Goal: Task Accomplishment & Management: Manage account settings

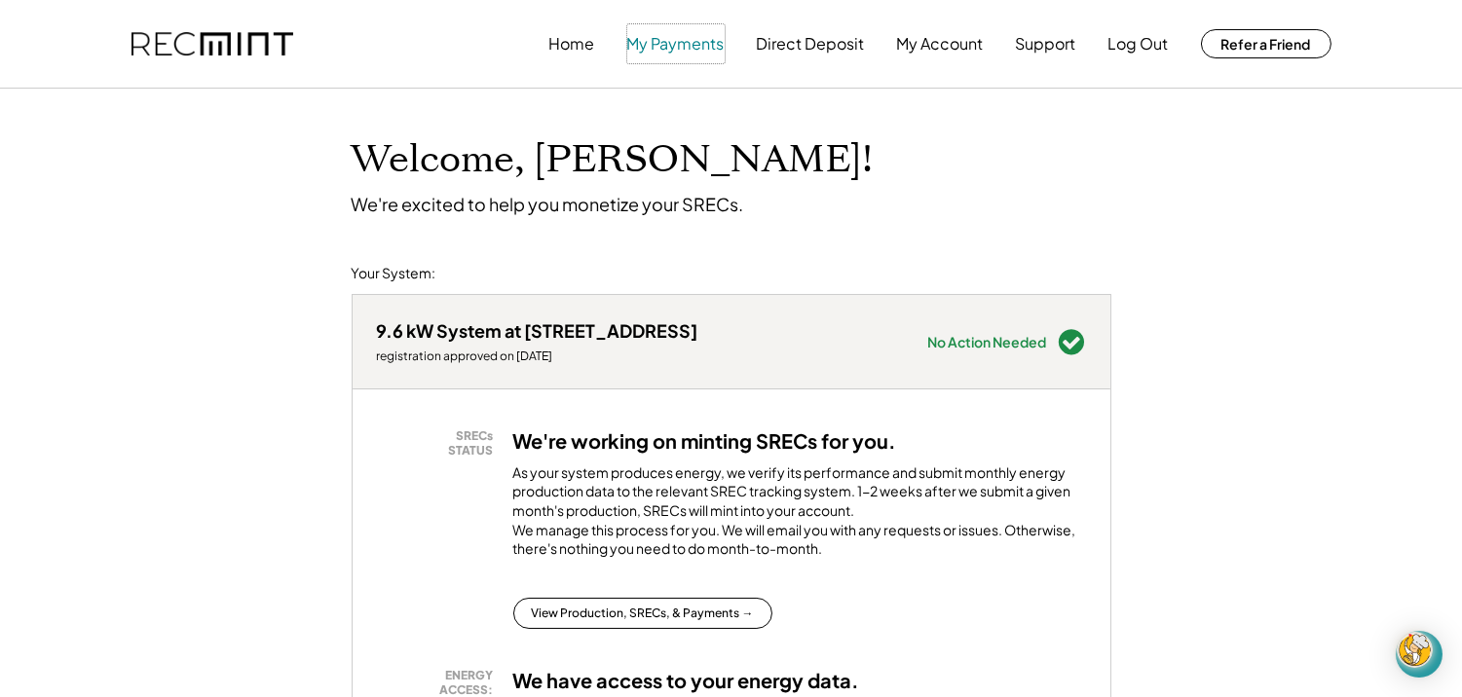
click at [674, 39] on button "My Payments" at bounding box center [675, 43] width 97 height 39
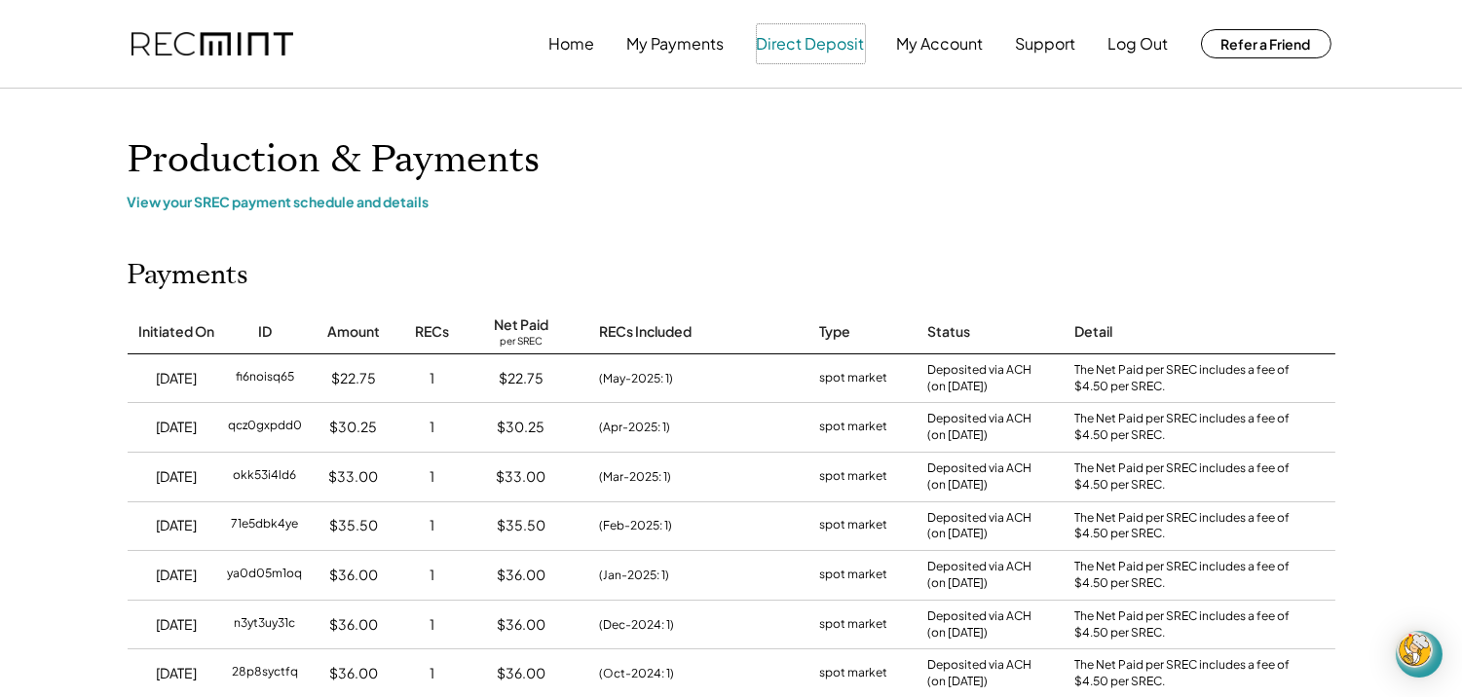
click at [832, 47] on button "Direct Deposit" at bounding box center [811, 43] width 108 height 39
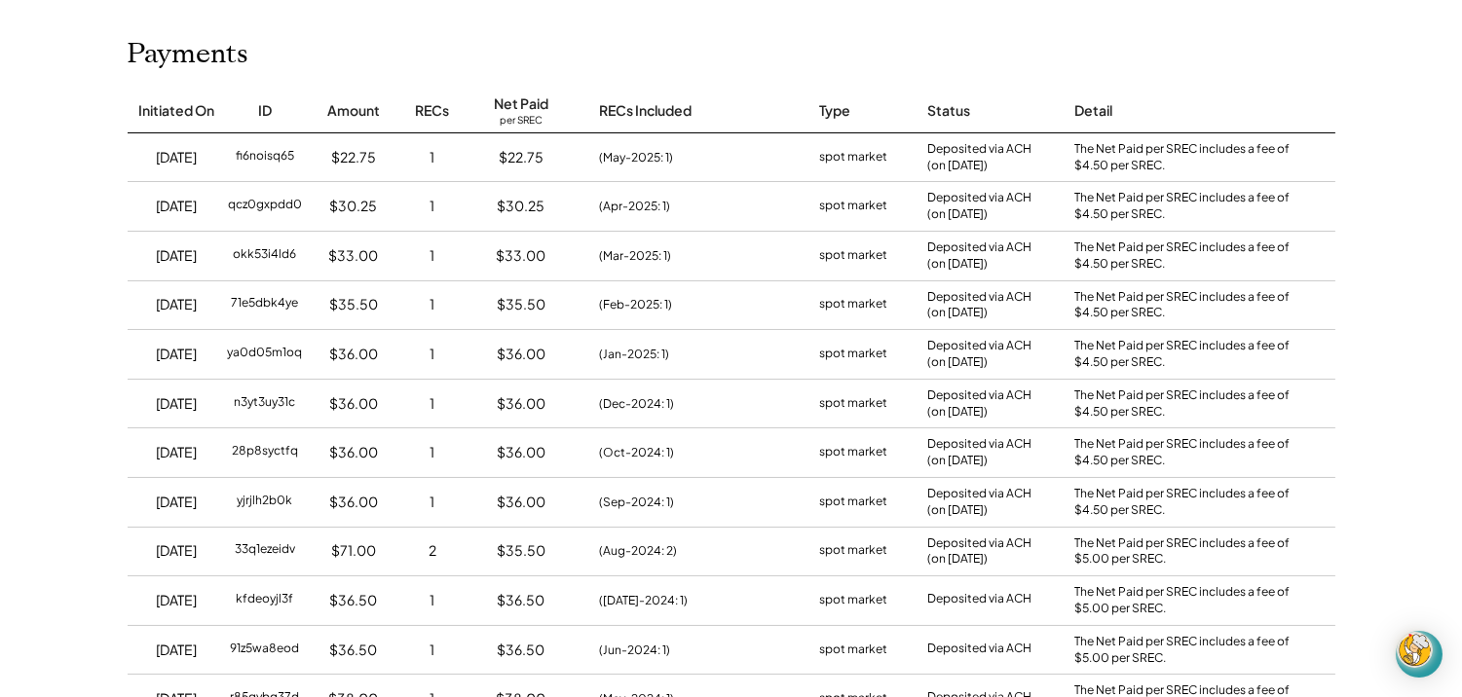
scroll to position [217, 0]
